Goal: Answer question/provide support: Share knowledge or assist other users

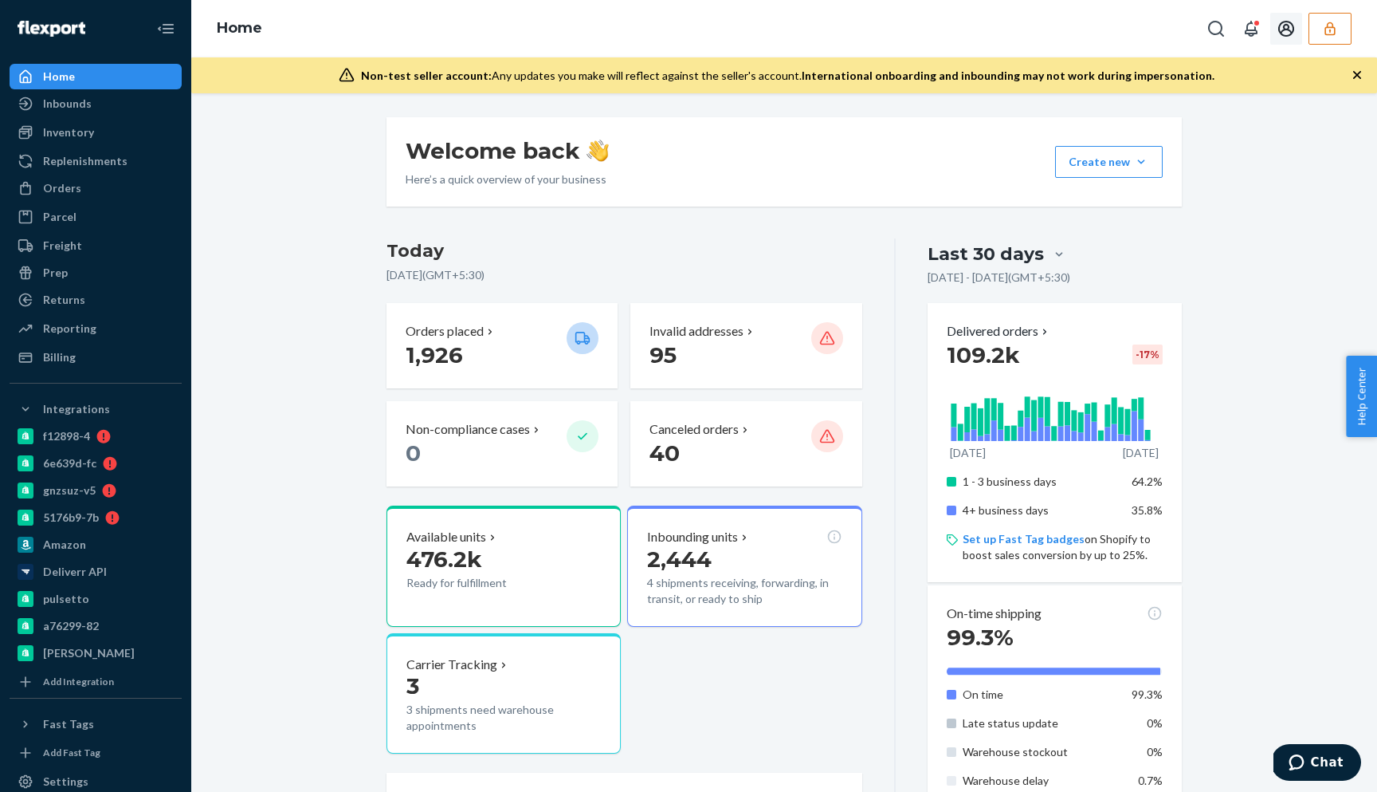
click at [1272, 29] on button "Open account menu" at bounding box center [1287, 29] width 32 height 32
click at [1224, 109] on div "Log out" at bounding box center [1253, 110] width 120 height 29
click at [1323, 35] on icon "button" at bounding box center [1330, 29] width 16 height 16
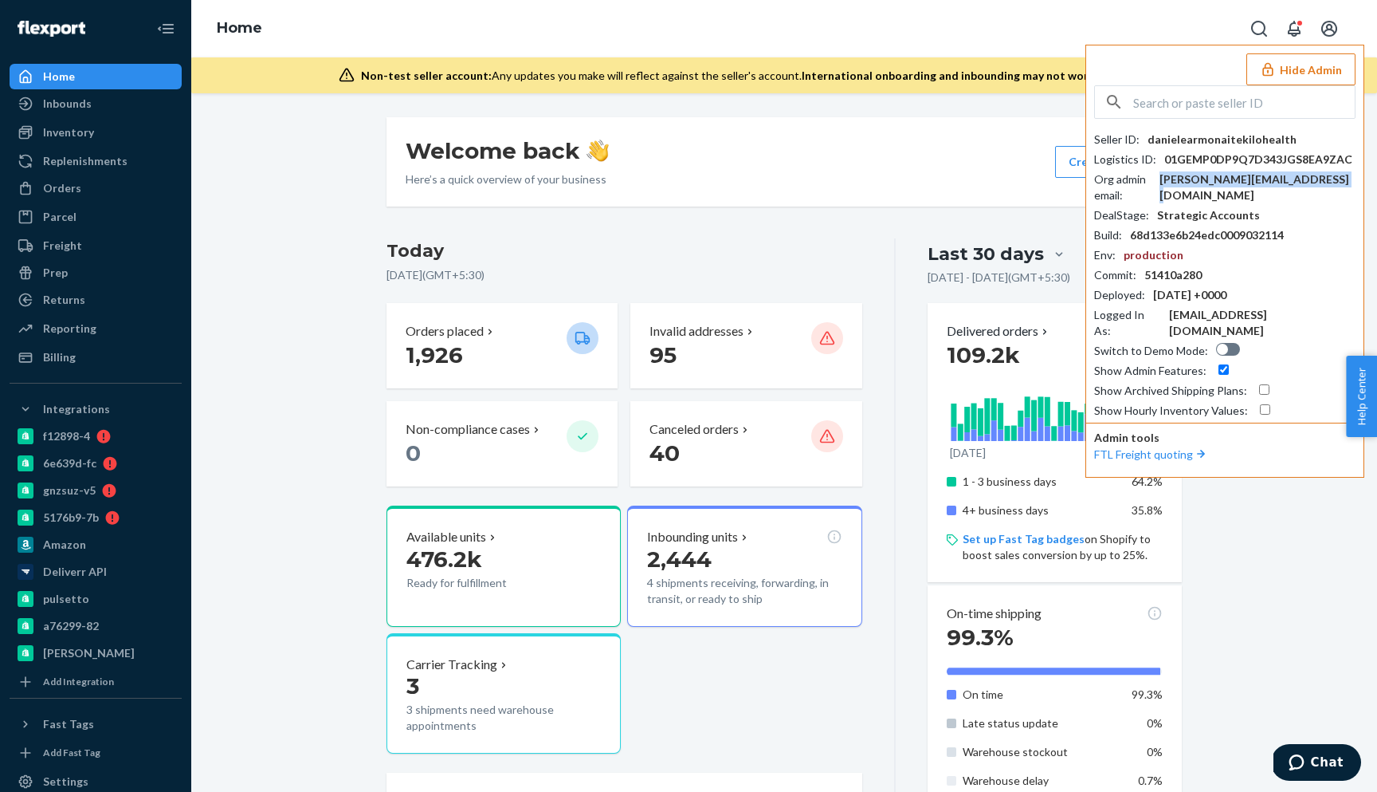
drag, startPoint x: 1307, startPoint y: 183, endPoint x: 1185, endPoint y: 179, distance: 122.8
click at [1185, 179] on div "Org admin email : daniele.armonaite@kilo.health" at bounding box center [1224, 187] width 261 height 32
copy div "daniele.armonaite@kilo.health"
click at [1166, 104] on input "text" at bounding box center [1245, 102] width 222 height 32
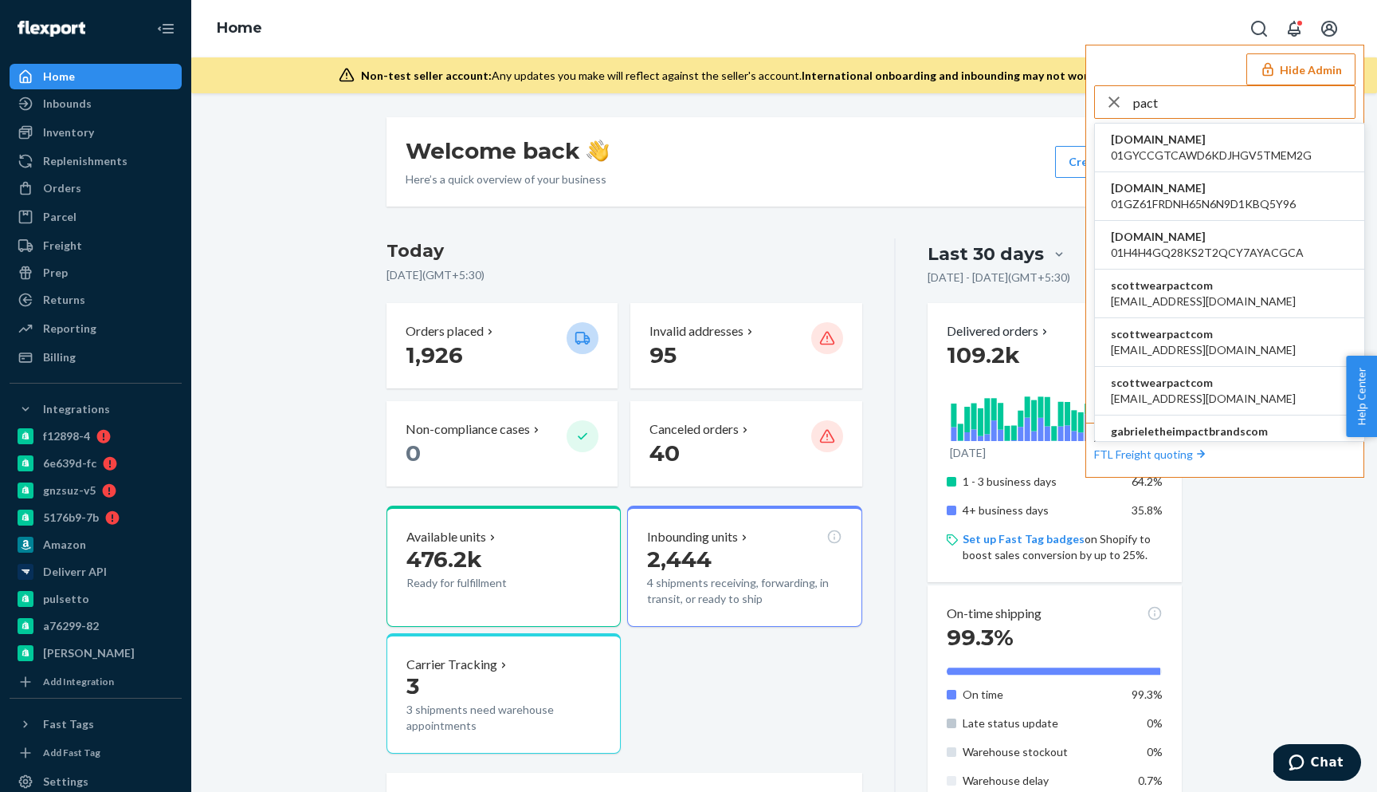
type input "pact"
click at [1152, 291] on span "scottwearpactcom" at bounding box center [1203, 285] width 185 height 16
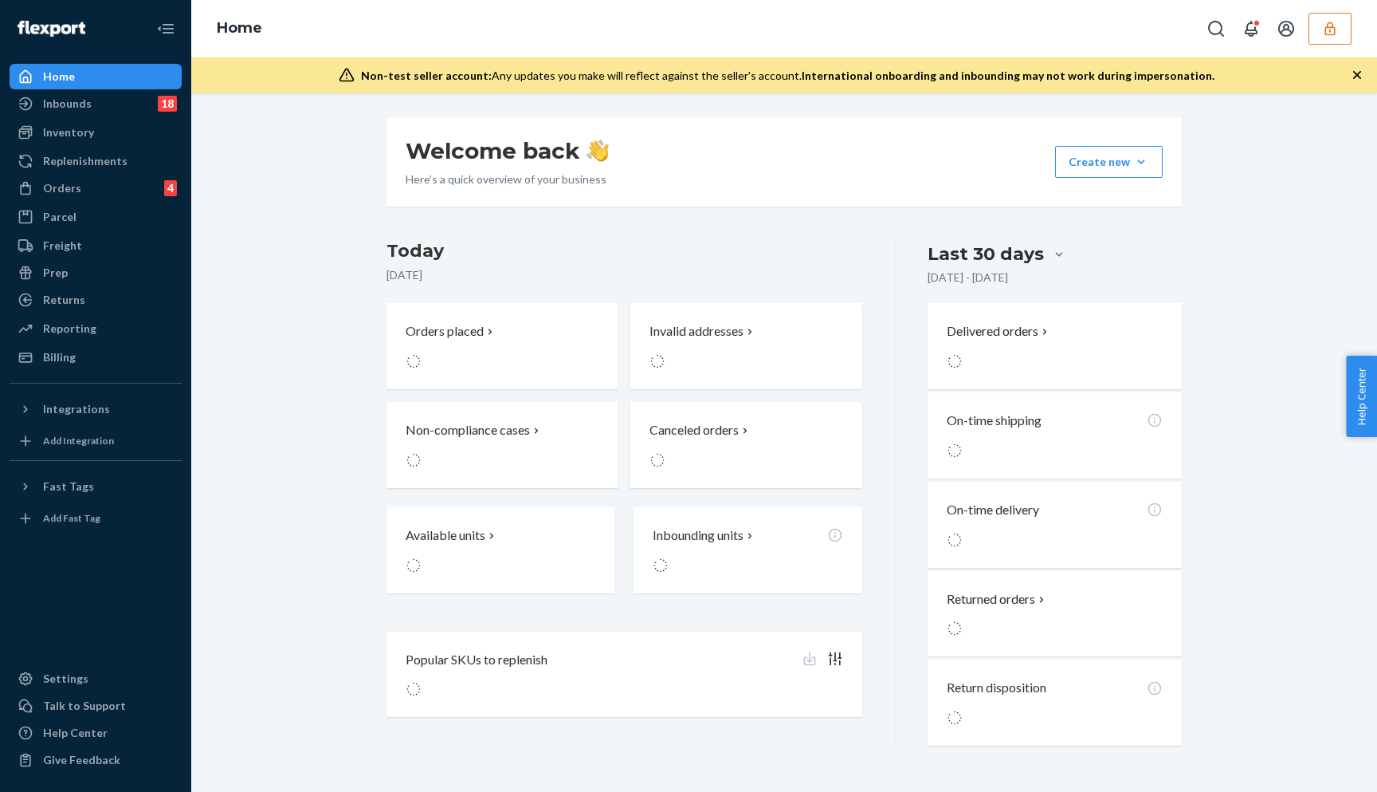
click at [1315, 26] on button "button" at bounding box center [1330, 29] width 43 height 32
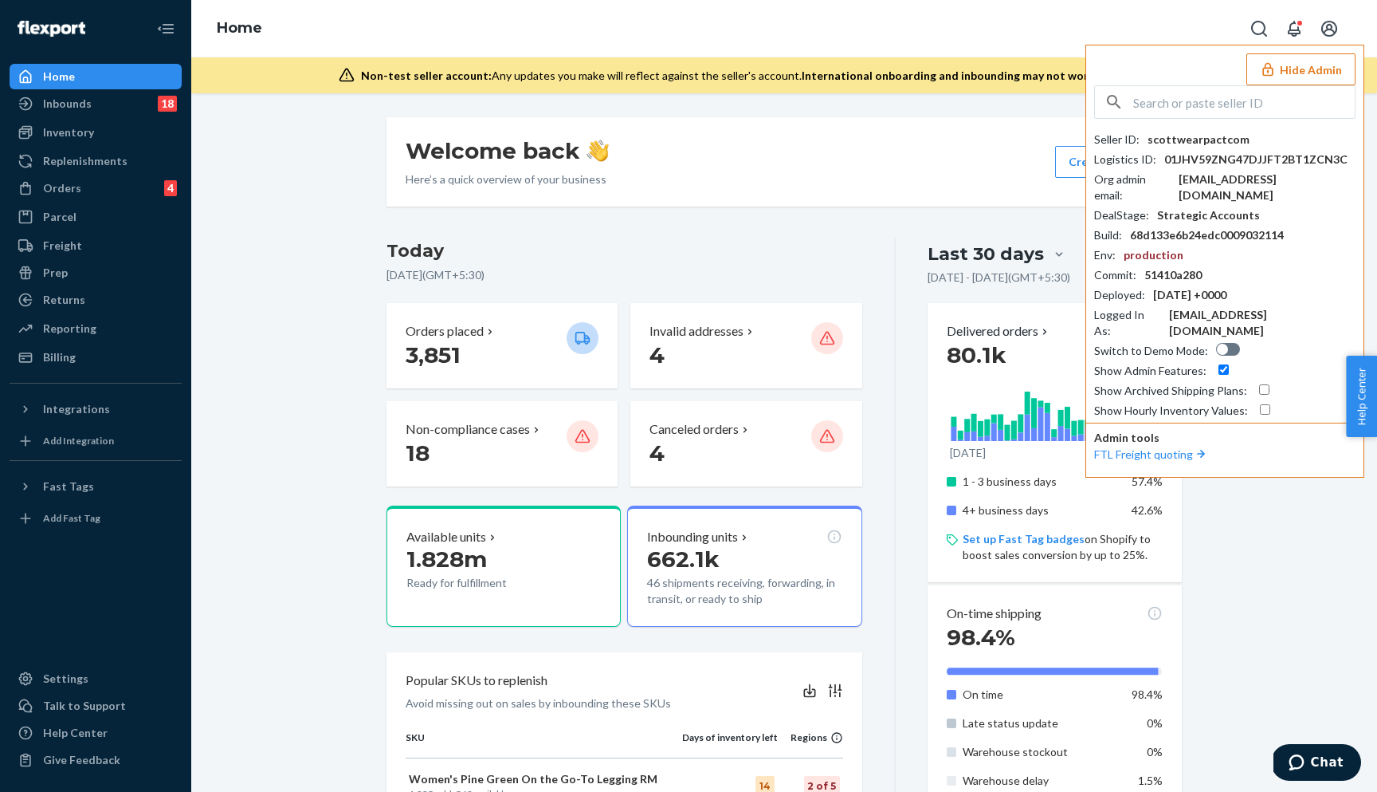
drag, startPoint x: 1291, startPoint y: 180, endPoint x: 1189, endPoint y: 179, distance: 101.2
click at [1189, 179] on div "Org admin email : [EMAIL_ADDRESS][DOMAIN_NAME]" at bounding box center [1224, 187] width 261 height 32
click at [1189, 179] on div "[EMAIL_ADDRESS][DOMAIN_NAME]" at bounding box center [1267, 187] width 177 height 32
copy div "[EMAIL_ADDRESS][DOMAIN_NAME]"
